Goal: Information Seeking & Learning: Learn about a topic

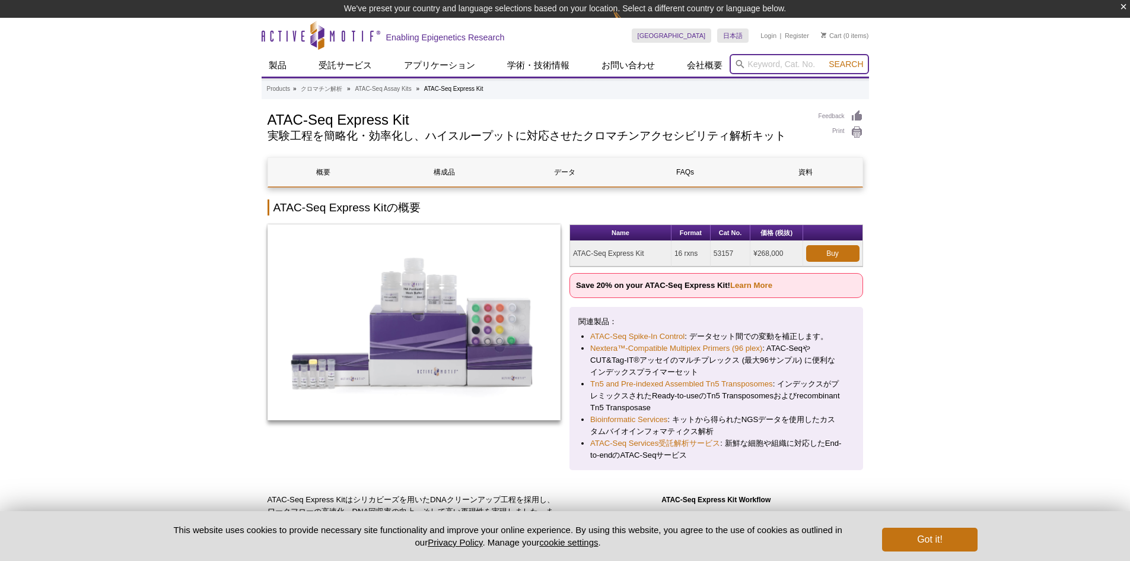
click at [775, 66] on input "search" at bounding box center [799, 64] width 139 height 20
type input "53157"
click at [754, 283] on link "Learn More" at bounding box center [751, 285] width 42 height 9
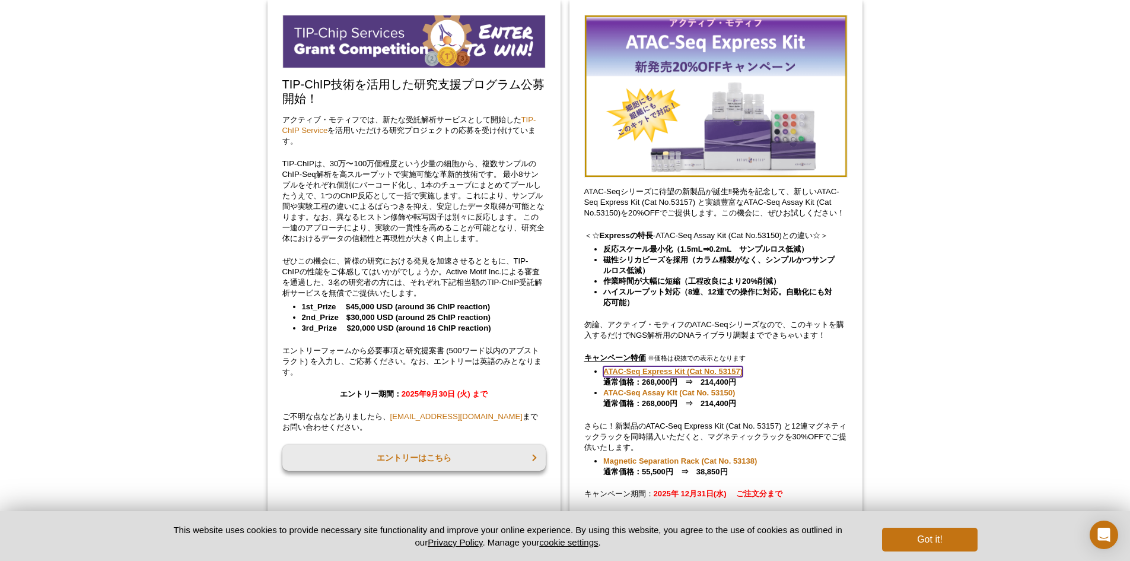
click at [676, 371] on link "ATAC-Seq Express Kit (Cat No. 53157)" at bounding box center [672, 371] width 139 height 11
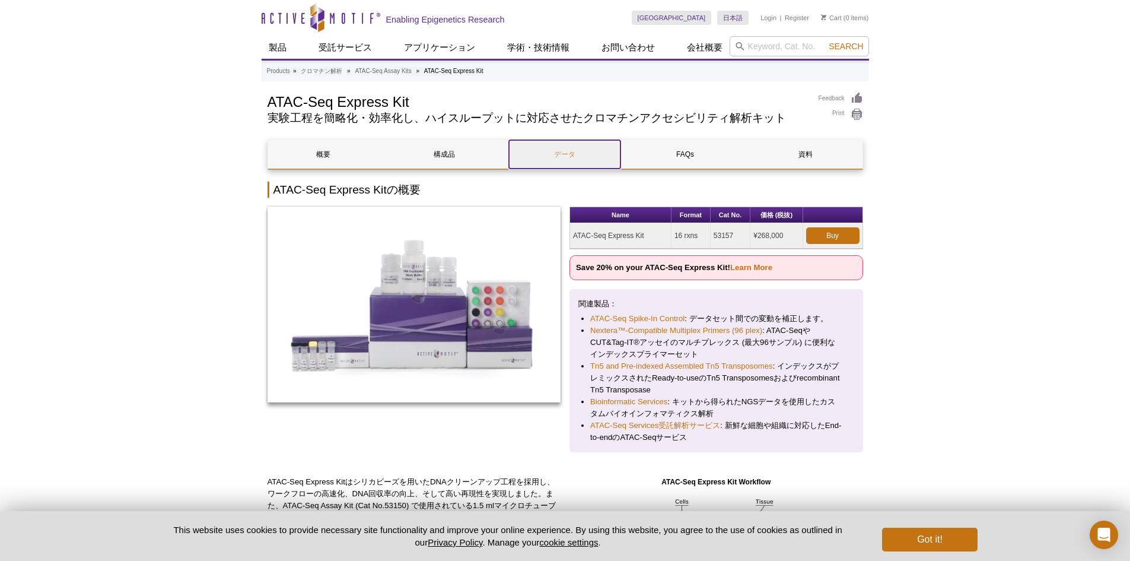
click at [582, 154] on link "データ" at bounding box center [565, 154] width 112 height 28
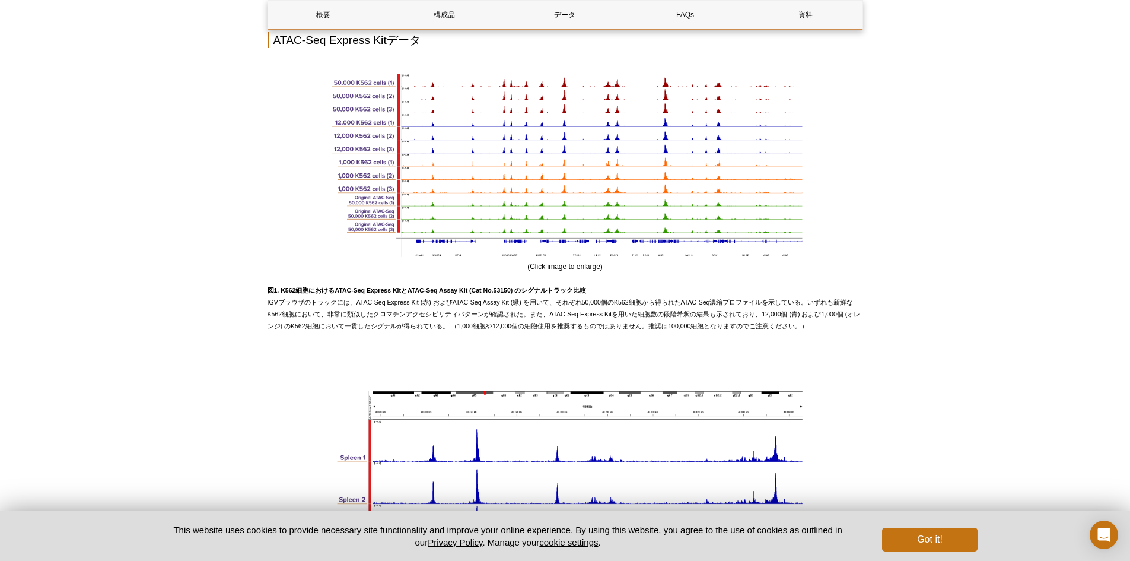
scroll to position [1450, 0]
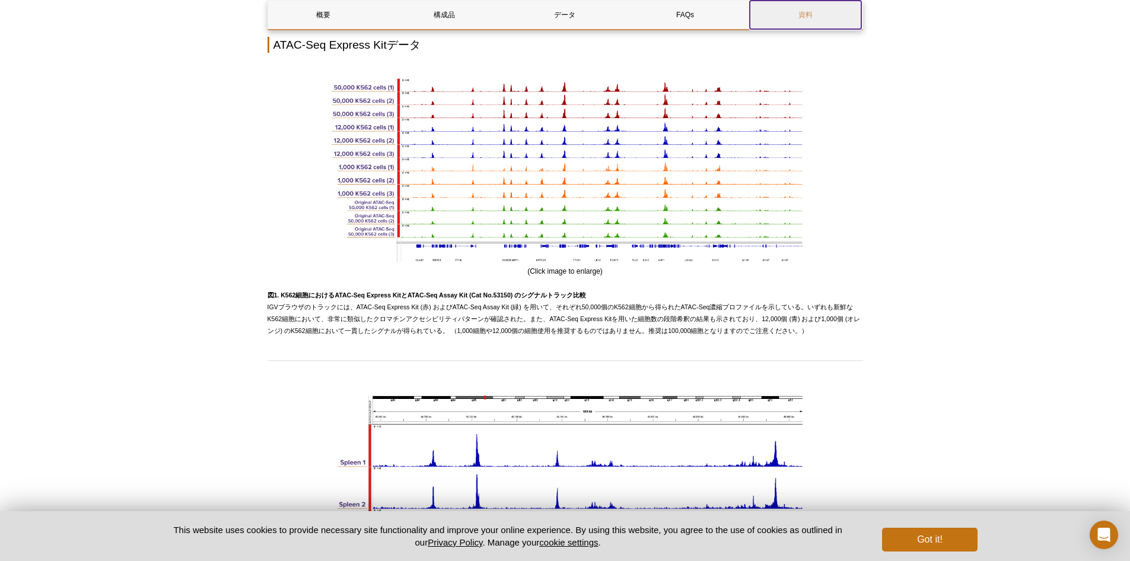
click at [807, 15] on link "資料" at bounding box center [806, 15] width 112 height 28
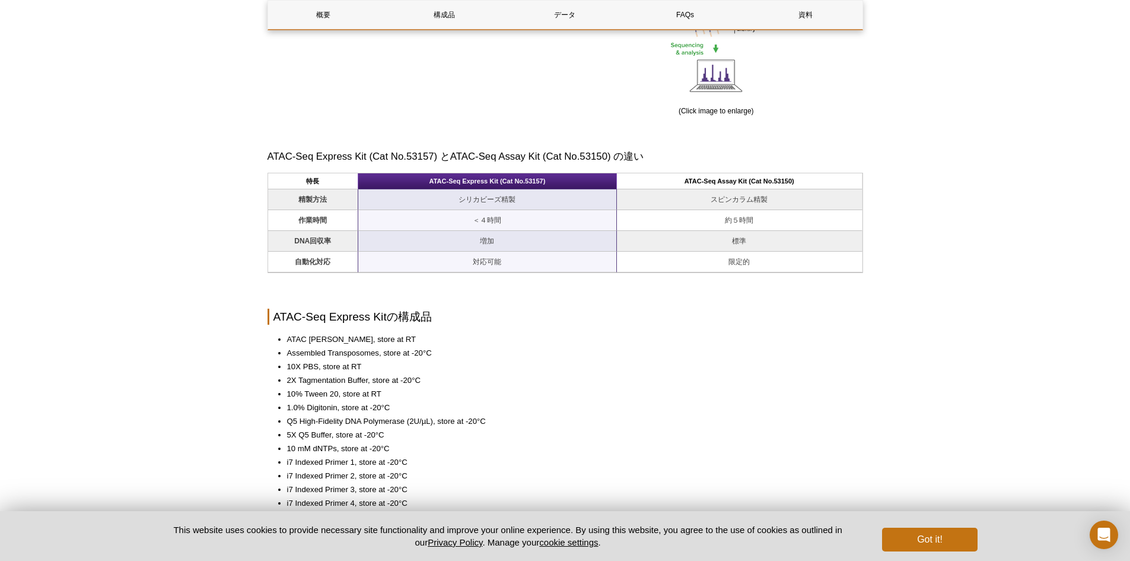
scroll to position [1009, 0]
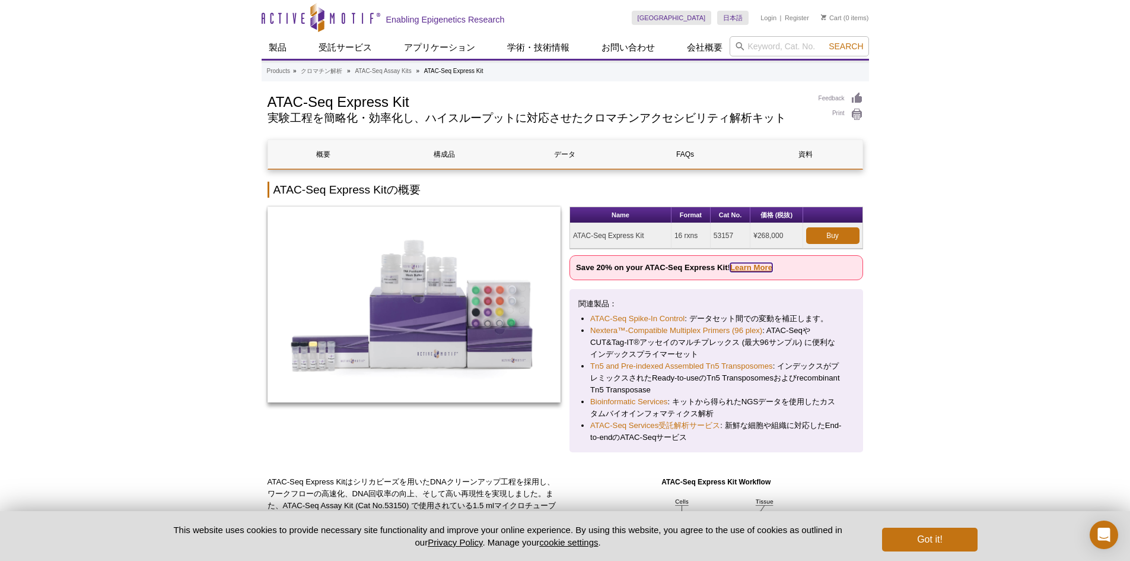
click at [746, 265] on link "Learn More" at bounding box center [751, 267] width 42 height 9
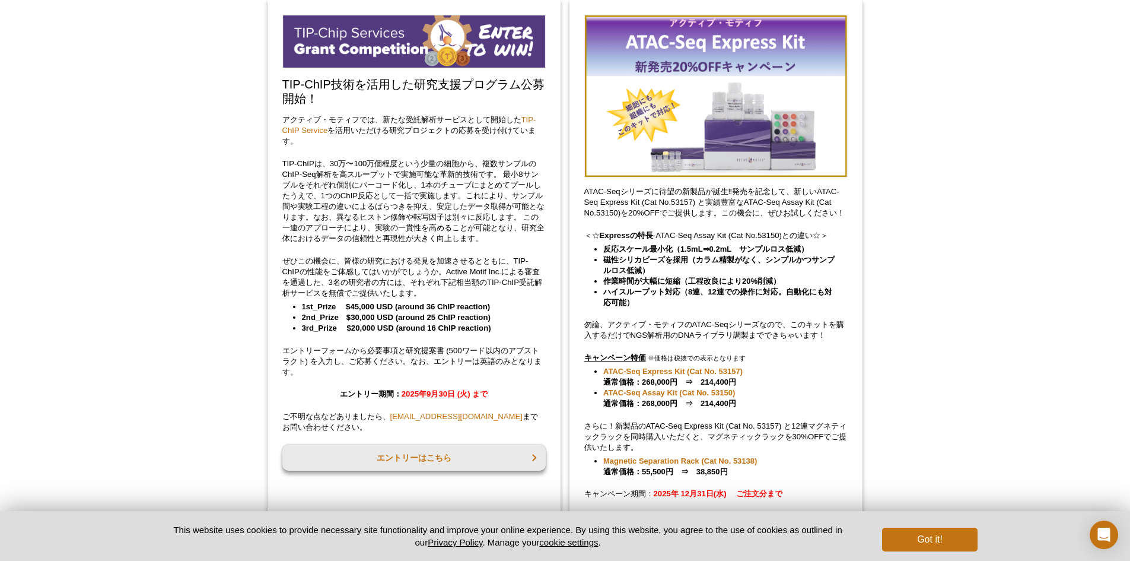
scroll to position [154, 0]
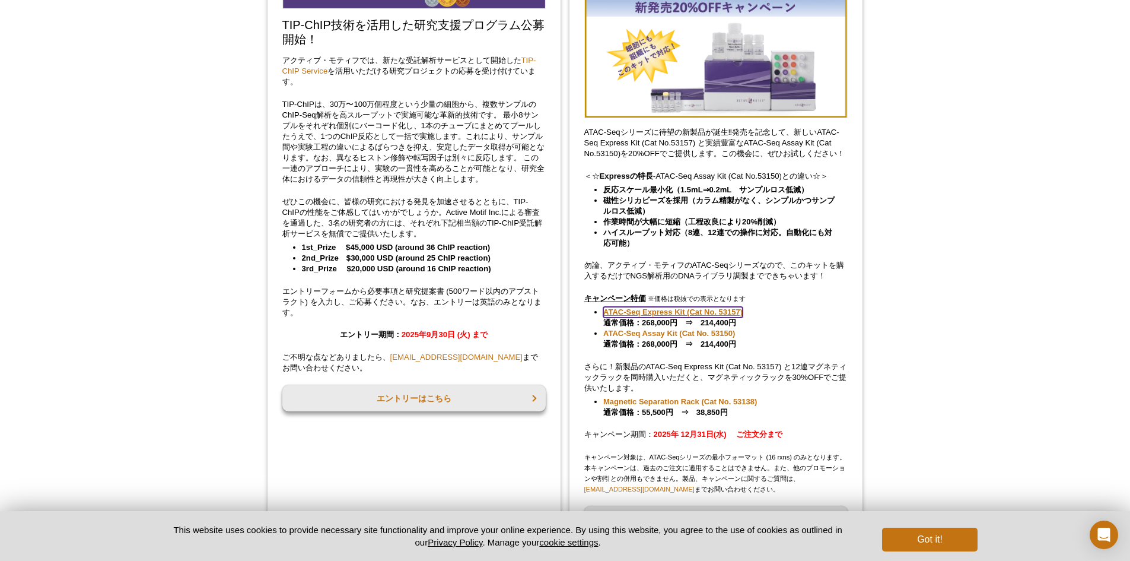
click at [658, 311] on link "ATAC-Seq Express Kit (Cat No. 53157)" at bounding box center [672, 312] width 139 height 11
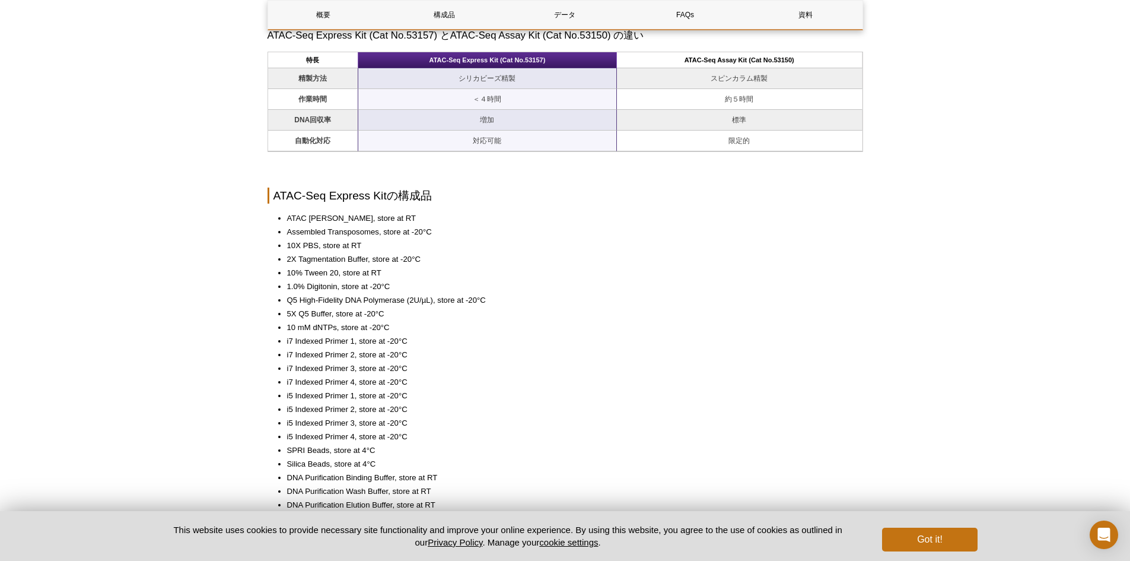
scroll to position [1011, 0]
